Goal: Task Accomplishment & Management: Use online tool/utility

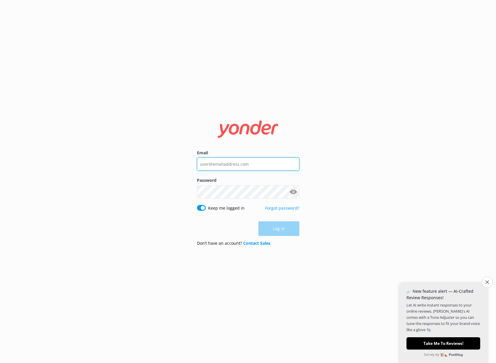
type input "[PERSON_NAME][EMAIL_ADDRESS][PERSON_NAME][DOMAIN_NAME]"
click at [274, 227] on div "Log in" at bounding box center [248, 228] width 102 height 15
click at [274, 227] on button "Log in" at bounding box center [278, 228] width 41 height 15
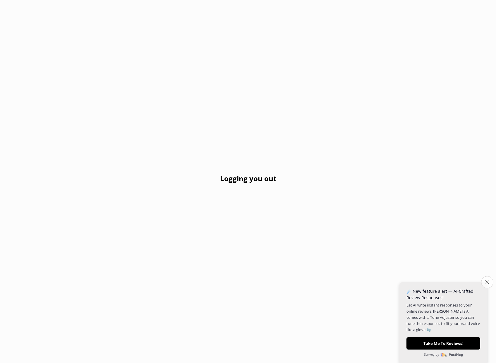
click at [485, 280] on icon "Close survey" at bounding box center [487, 282] width 4 height 4
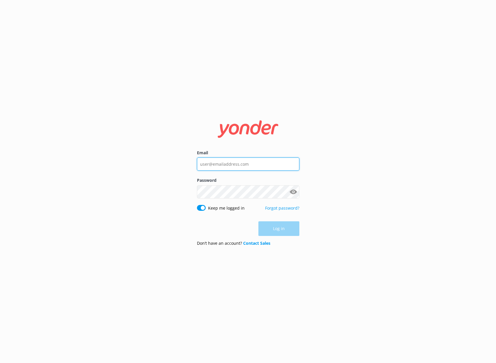
type input "[PERSON_NAME][EMAIL_ADDRESS][PERSON_NAME][DOMAIN_NAME]"
click at [283, 228] on div "Log in" at bounding box center [248, 228] width 102 height 15
click at [277, 227] on button "Log in" at bounding box center [278, 228] width 41 height 15
type input "[PERSON_NAME][EMAIL_ADDRESS][PERSON_NAME][DOMAIN_NAME]"
click at [280, 229] on div "Log in" at bounding box center [248, 228] width 102 height 15
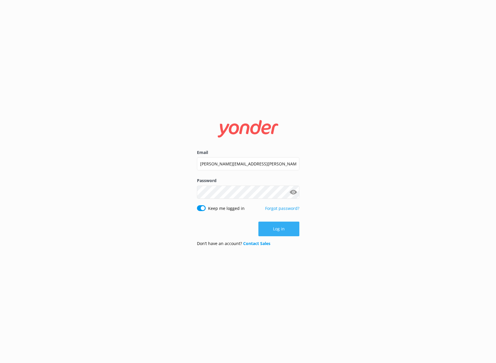
click at [283, 232] on button "Log in" at bounding box center [278, 228] width 41 height 15
drag, startPoint x: 245, startPoint y: 165, endPoint x: 224, endPoint y: 165, distance: 21.1
click at [224, 165] on input "[PERSON_NAME][EMAIL_ADDRESS][PERSON_NAME][DOMAIN_NAME]" at bounding box center [248, 163] width 102 height 13
type input "[PERSON_NAME][EMAIL_ADDRESS][PERSON_NAME][DOMAIN_NAME]"
click button "Log in" at bounding box center [278, 228] width 41 height 15
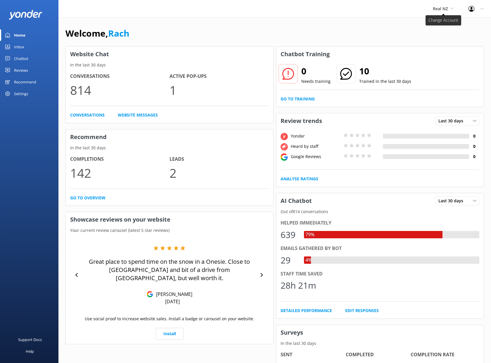
click at [441, 10] on span "Real NZ" at bounding box center [440, 9] width 15 height 6
click at [445, 4] on div "Real NZ Cardrona x Treble Cone Real NZ" at bounding box center [444, 9] width 36 height 18
click at [445, 6] on span "Real NZ" at bounding box center [443, 9] width 21 height 6
click at [442, 22] on link "Cardrona x Treble Cone" at bounding box center [455, 25] width 58 height 14
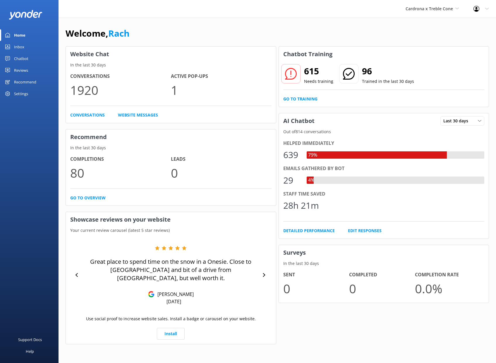
click at [18, 58] on div "Chatbot" at bounding box center [21, 59] width 14 height 12
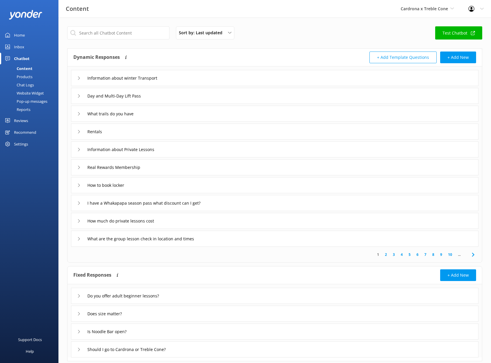
click at [24, 99] on div "Pop-up messages" at bounding box center [26, 101] width 44 height 8
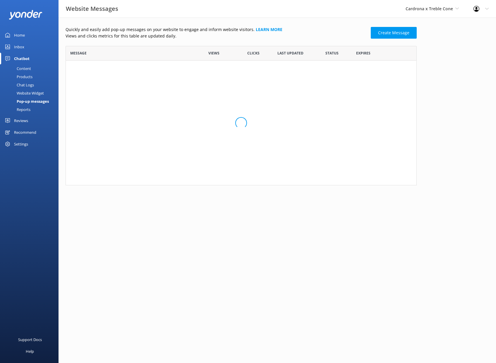
scroll to position [5, 5]
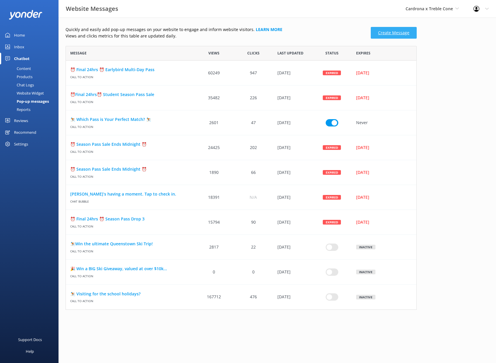
click at [401, 32] on link "Create Message" at bounding box center [394, 33] width 46 height 12
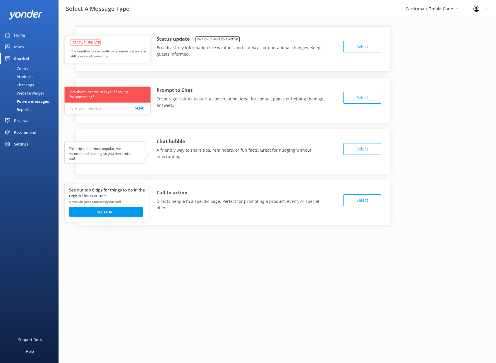
click at [366, 196] on button "Select" at bounding box center [362, 200] width 38 height 12
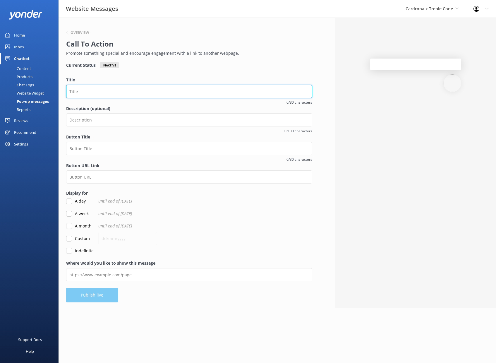
click at [86, 89] on input "Title" at bounding box center [189, 91] width 246 height 13
type input "Let us drive you!"
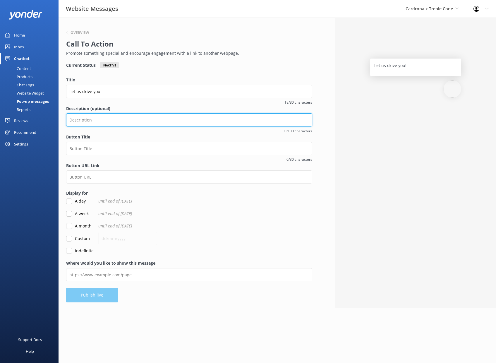
click at [85, 123] on input "Description (optional)" at bounding box center [189, 119] width 246 height 13
click at [77, 119] on input "Description (optional)" at bounding box center [189, 120] width 246 height 13
type input "50% off our 'Apres"
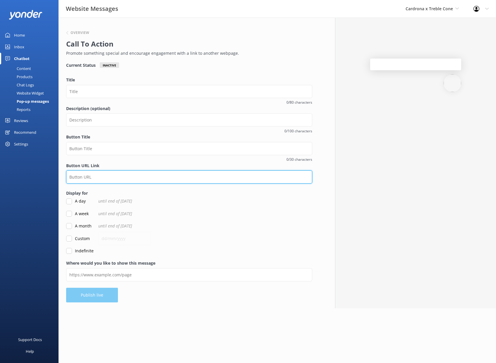
click at [82, 177] on input "Button URL Link" at bounding box center [189, 176] width 246 height 13
paste input "[URL][DOMAIN_NAME]"
type input "[URL][DOMAIN_NAME]"
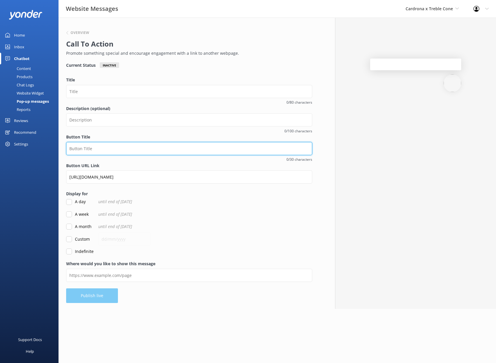
click at [86, 146] on input "Button Title" at bounding box center [189, 148] width 246 height 13
type input "B"
type input "Explore Transport"
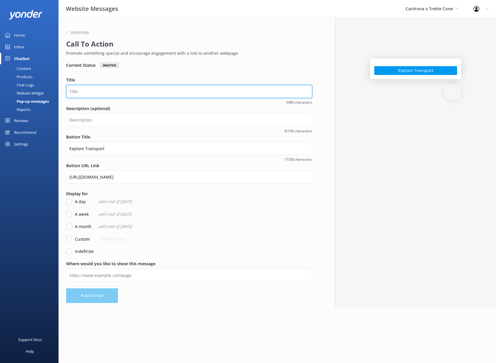
click at [88, 89] on input "Title" at bounding box center [189, 91] width 246 height 13
type input "Let us drive you!"
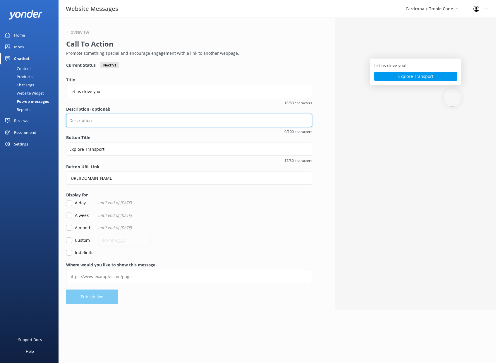
click at [88, 121] on input "Description (optional)" at bounding box center [189, 120] width 246 height 13
type input "S"
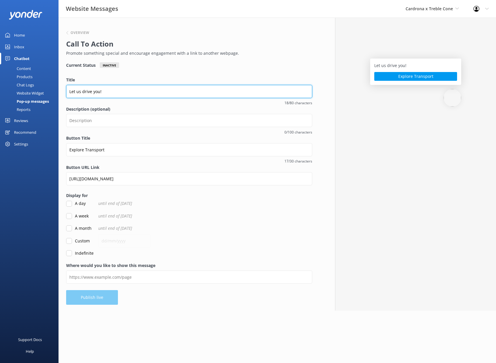
drag, startPoint x: 108, startPoint y: 91, endPoint x: 51, endPoint y: 91, distance: 57.3
click at [51, 91] on div "Website Messages Cardrona x Treble Cone Cardrona x Treble Cone Real NZ Profile …" at bounding box center [248, 164] width 496 height 293
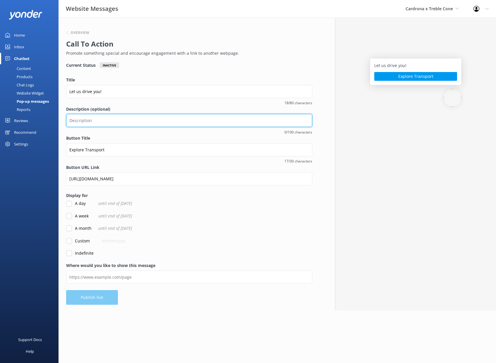
click at [83, 122] on input "Description (optional)" at bounding box center [189, 120] width 246 height 13
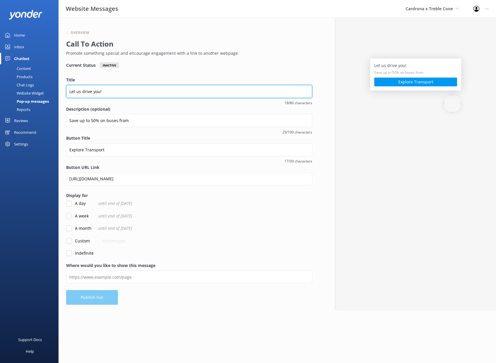
drag, startPoint x: 87, startPoint y: 91, endPoint x: 58, endPoint y: 91, distance: 29.0
click at [58, 91] on div "Website Messages Cardrona x Treble Cone Cardrona x Treble Cone Real NZ Profile …" at bounding box center [248, 164] width 496 height 293
click at [113, 92] on input "Let us drive you!" at bounding box center [189, 91] width 246 height 13
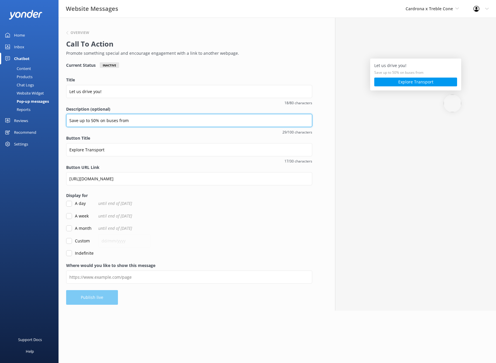
click at [132, 120] on input "Save up to 50% on buses from" at bounding box center [189, 120] width 246 height 13
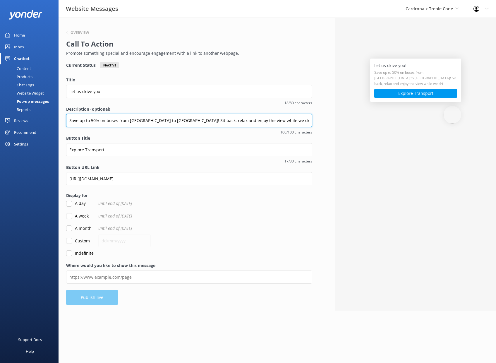
drag, startPoint x: 179, startPoint y: 121, endPoint x: 43, endPoint y: 120, distance: 136.0
click at [43, 120] on div "Website Messages Cardrona x Treble Cone Cardrona x Treble Cone Real NZ Profile …" at bounding box center [248, 164] width 496 height 293
type input "Save up to 50% on buses from Queenstown to Cardrona! Sit back, relax and enjoy …"
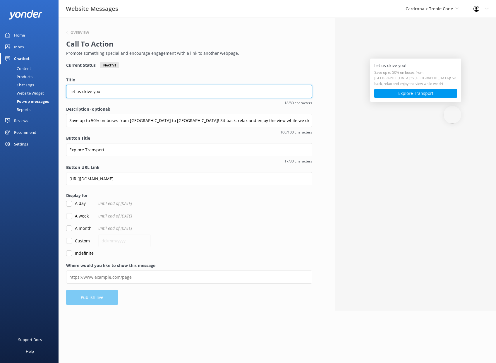
drag, startPoint x: 116, startPoint y: 90, endPoint x: 46, endPoint y: 90, distance: 69.6
click at [46, 90] on div "Website Messages Cardrona x Treble Cone Cardrona x Treble Cone Real NZ Profile …" at bounding box center [248, 164] width 496 height 293
paste input "Save up to 50% on buses from Queenstown to Cardrona"
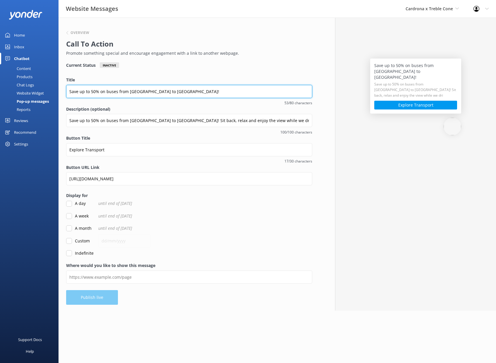
type input "Save up to 50% on buses from Queenstown to Cardrona!"
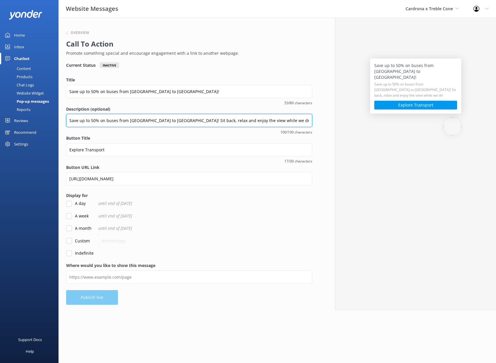
click at [131, 122] on input "Save up to 50% on buses from Queenstown to Cardrona! Sit back, relax and enjoy …" at bounding box center [189, 120] width 246 height 13
drag, startPoint x: 179, startPoint y: 121, endPoint x: 46, endPoint y: 115, distance: 133.5
click at [46, 115] on div "Website Messages Cardrona x Treble Cone Cardrona x Treble Cone Real NZ Profile …" at bounding box center [248, 164] width 496 height 293
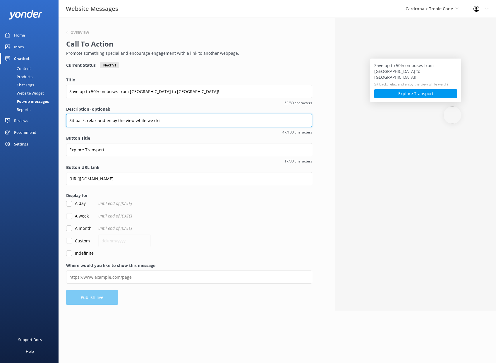
click at [163, 122] on input "Sit back, relax and enjoy the view while we dri" at bounding box center [189, 120] width 246 height 13
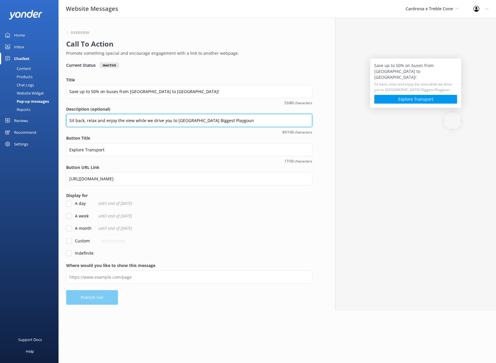
click at [200, 120] on input "Sit back, relax and enjoy the view while we drive you to New Zealand Biggest Pl…" at bounding box center [189, 120] width 246 height 13
click at [237, 123] on input "Sit back, relax and enjoy the view while we drive you to New Zealand's Biggest …" at bounding box center [189, 120] width 246 height 13
type input "Sit back, relax and enjoy the view while we drive you to New Zealand's Biggest …"
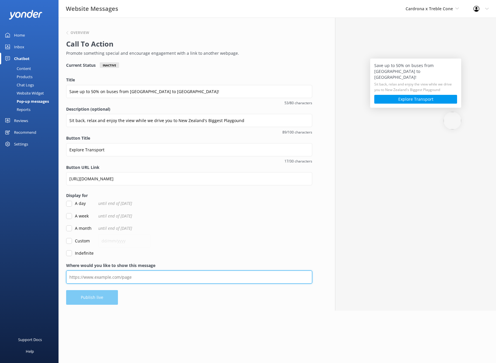
click at [122, 278] on input "Where would you like to show this message" at bounding box center [189, 276] width 246 height 13
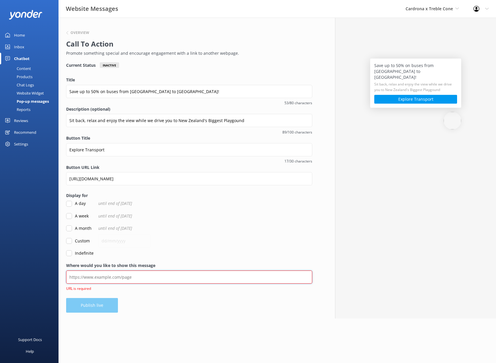
click at [115, 276] on input "Where would you like to show this message" at bounding box center [189, 276] width 246 height 13
paste input "https://cardrona-treblecone.com/passes/lift-passes"
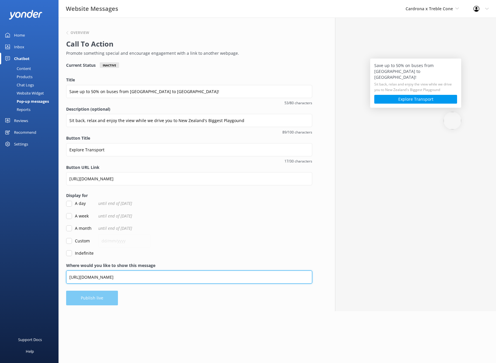
type input "https://cardrona-treblecone.com/passes/lift-passes"
click at [71, 217] on input "A week" at bounding box center [69, 216] width 6 height 6
checkbox input "true"
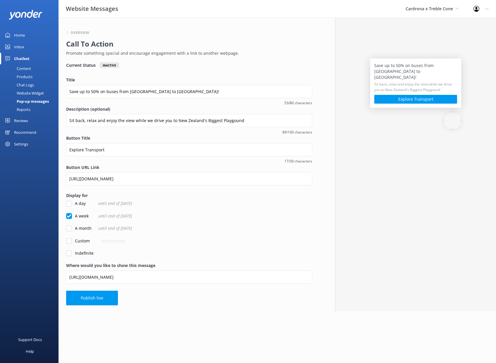
click at [69, 242] on input "Custom" at bounding box center [69, 241] width 6 height 6
checkbox input "true"
checkbox input "false"
click at [115, 244] on input "text" at bounding box center [124, 240] width 52 height 13
click at [124, 238] on input "text" at bounding box center [124, 240] width 52 height 13
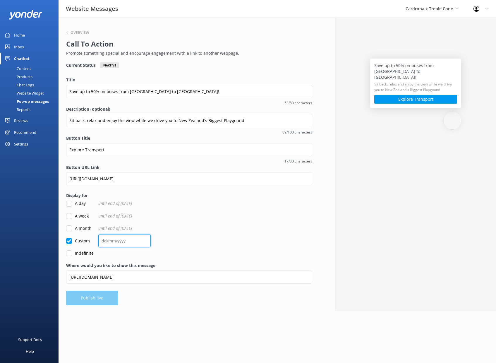
click at [102, 241] on input "text" at bounding box center [124, 240] width 52 height 13
click at [104, 241] on input "text" at bounding box center [124, 240] width 52 height 13
type input "21/09/2025"
click at [175, 241] on div "Custom 21/09/2025" at bounding box center [189, 240] width 246 height 6
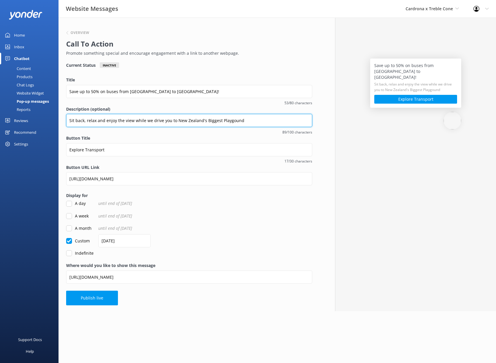
click at [244, 122] on input "Sit back, relax and enjoy the view while we drive you to New Zealand's Biggest …" at bounding box center [189, 120] width 246 height 13
paste input "⛷️"
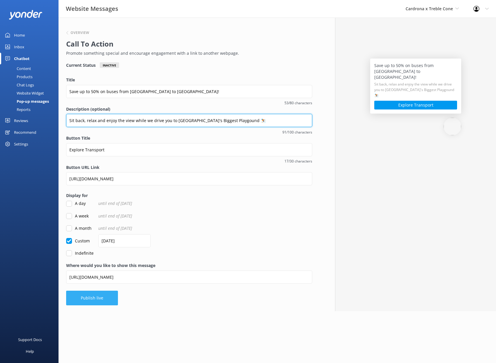
type input "Sit back, relax and enjoy the view while we drive you to New Zealand's Biggest …"
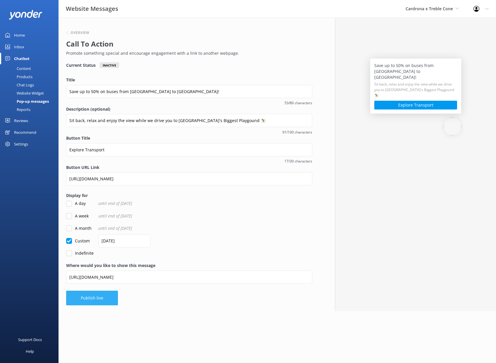
click at [94, 298] on button "Publish live" at bounding box center [92, 297] width 52 height 15
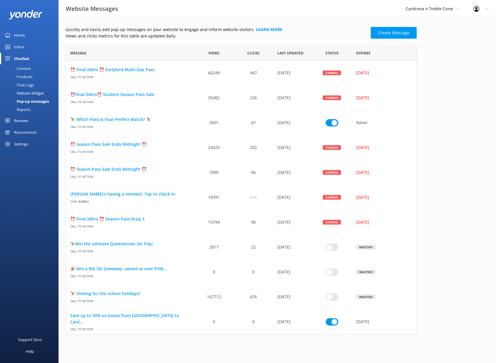
scroll to position [5, 5]
click at [130, 318] on link "Save up to 50% on buses from Queenstown to Card..." at bounding box center [130, 318] width 120 height 13
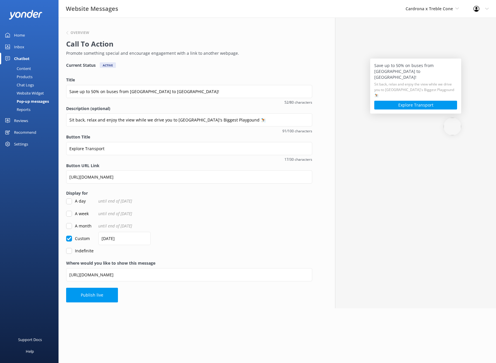
click at [209, 225] on div "A month until end of 16th October 2025" at bounding box center [189, 226] width 246 height 6
